Goal: Information Seeking & Learning: Learn about a topic

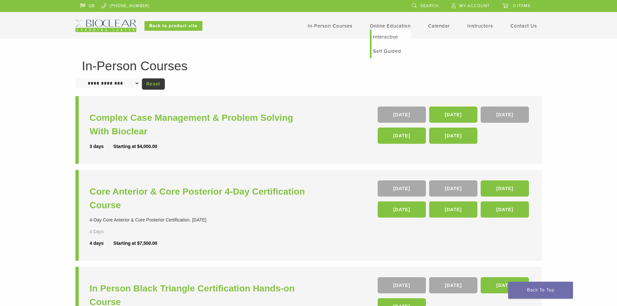
click at [387, 27] on link "Online Education" at bounding box center [390, 26] width 41 height 6
click at [381, 50] on link "Self Guided" at bounding box center [391, 51] width 39 height 14
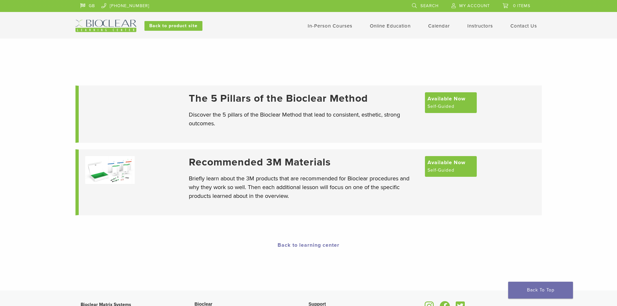
click at [227, 98] on h3 "The 5 Pillars of the Bioclear Method" at bounding box center [304, 98] width 230 height 12
